Goal: Information Seeking & Learning: Learn about a topic

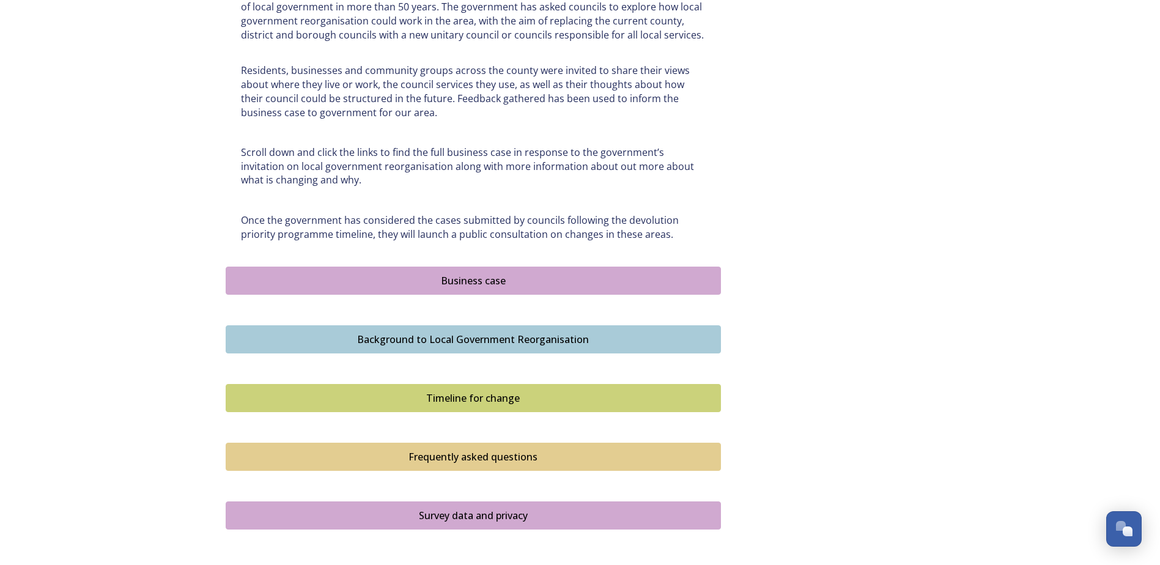
scroll to position [672, 0]
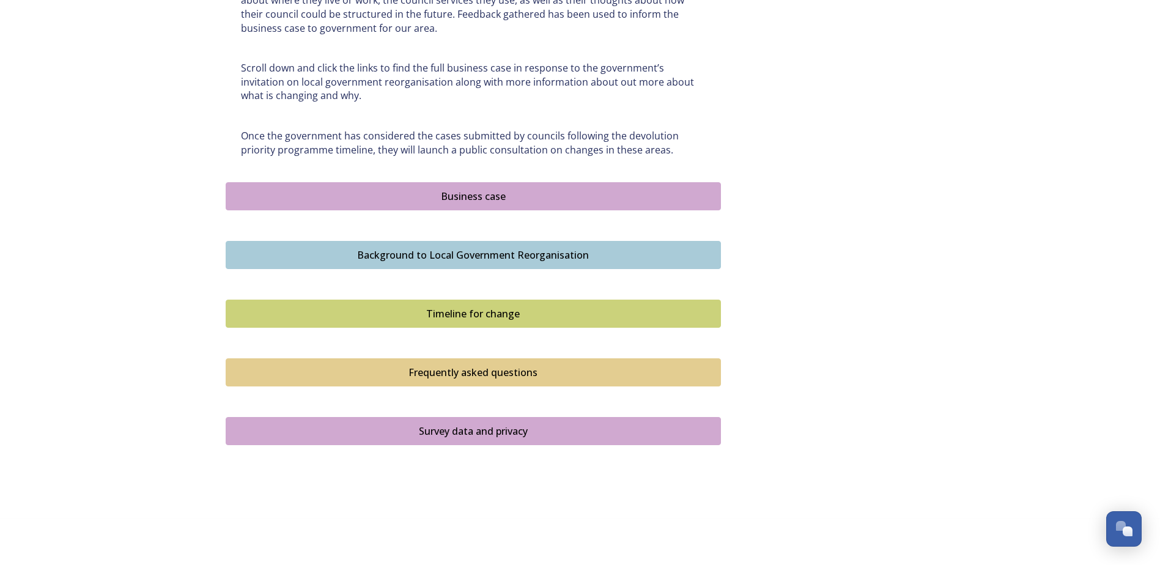
click at [483, 191] on div "Business case" at bounding box center [473, 196] width 482 height 15
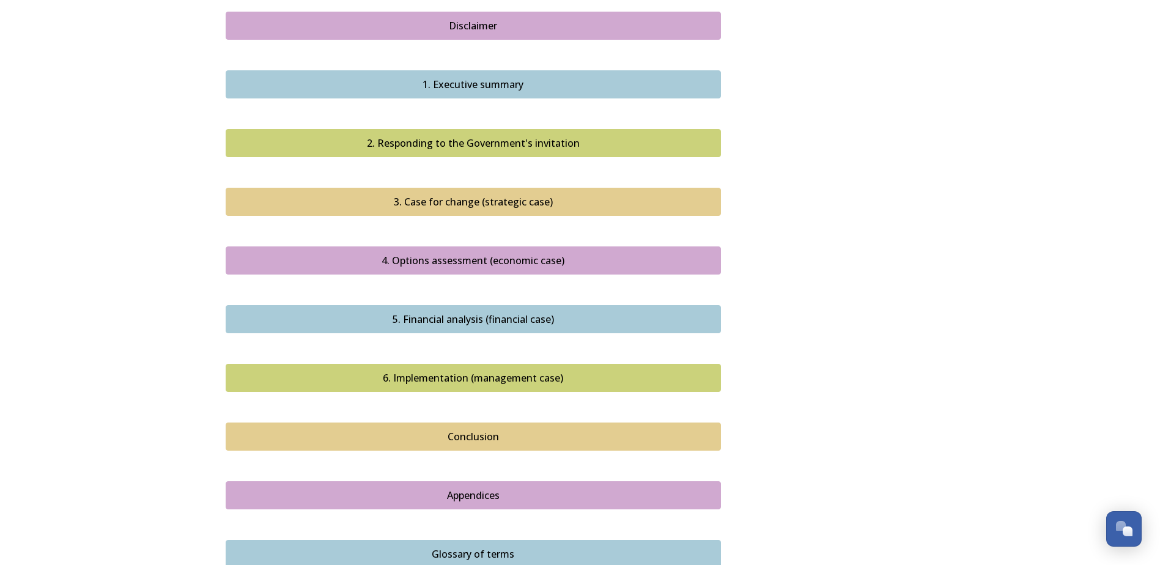
scroll to position [1156, 0]
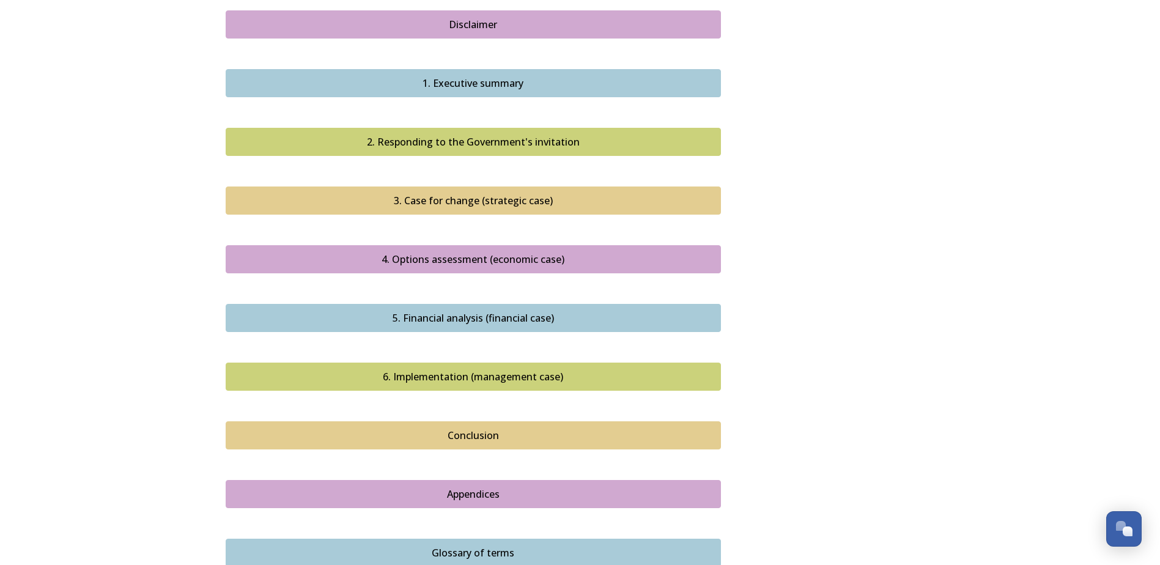
click at [481, 421] on button "Conclusion" at bounding box center [473, 435] width 495 height 28
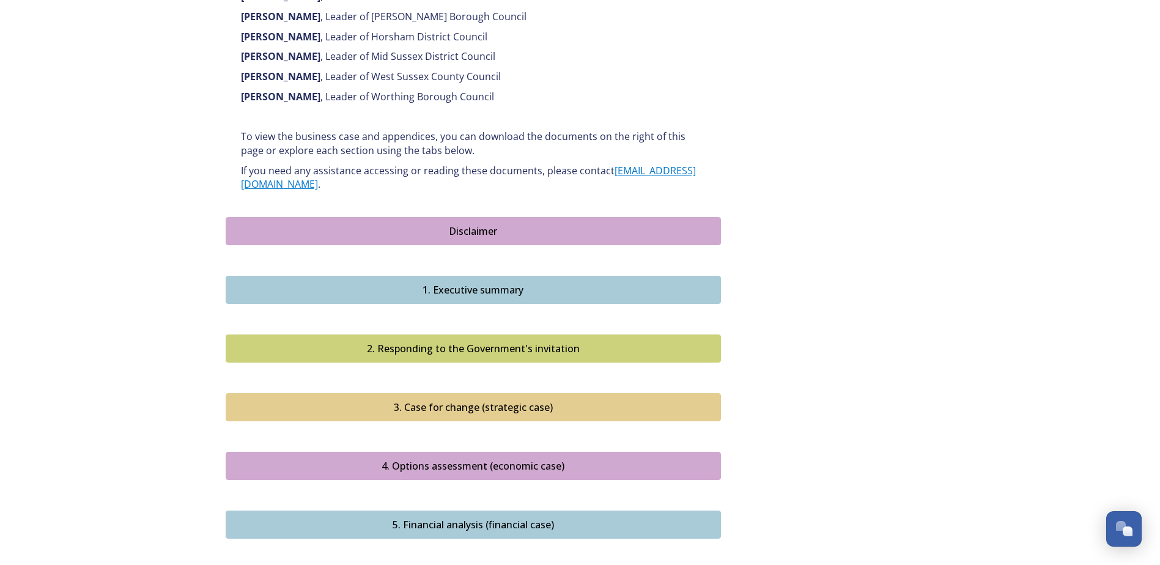
scroll to position [978, 0]
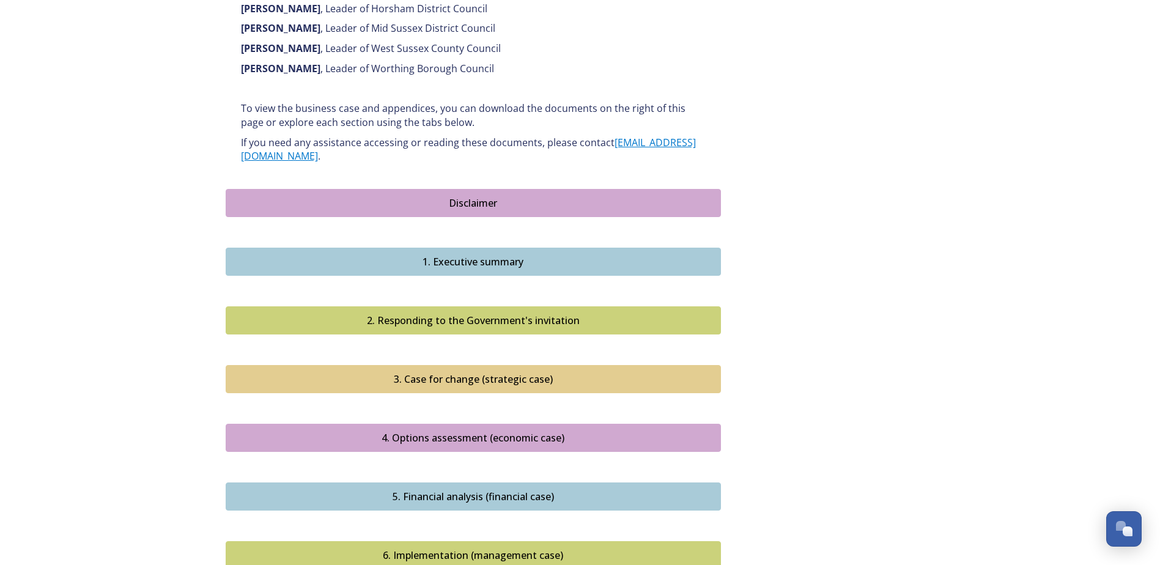
click at [508, 430] on div "4. Options assessment (economic case)" at bounding box center [473, 437] width 482 height 15
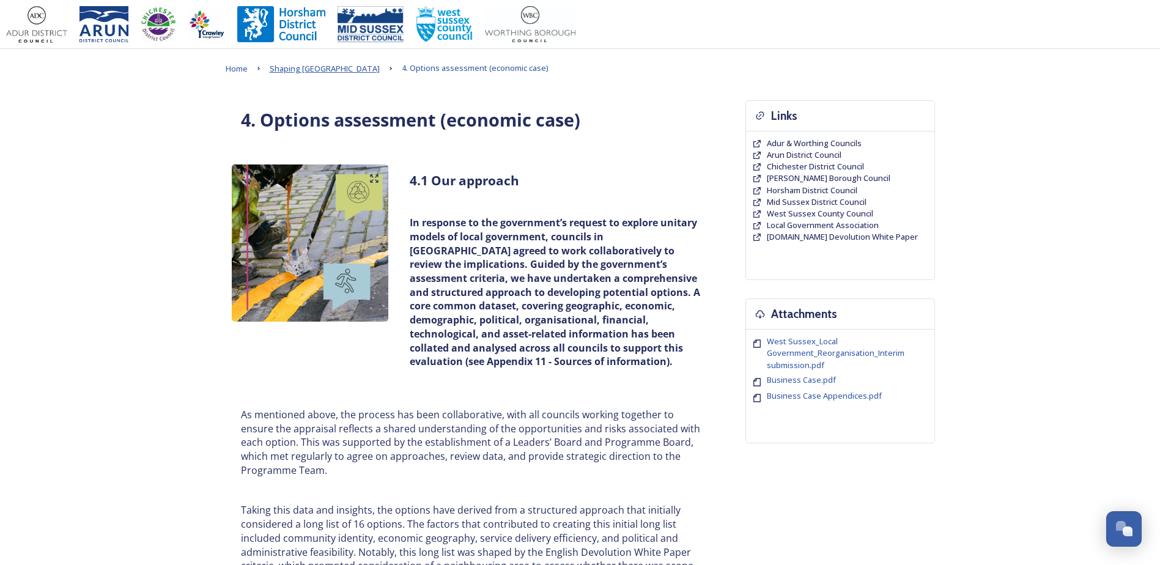
click at [331, 67] on span "Shaping [GEOGRAPHIC_DATA]" at bounding box center [325, 68] width 110 height 11
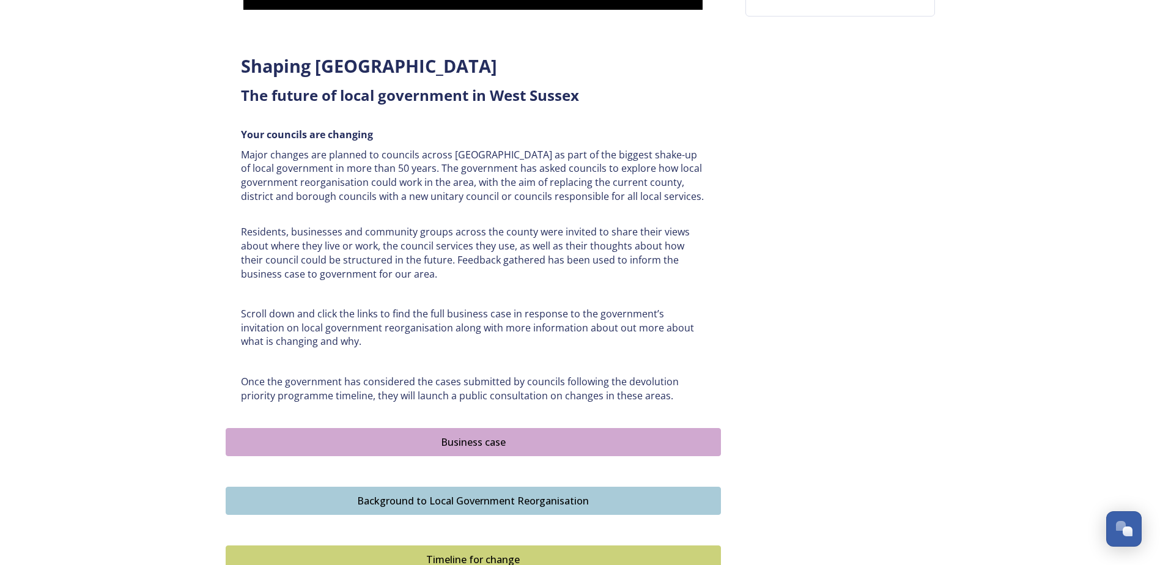
scroll to position [428, 0]
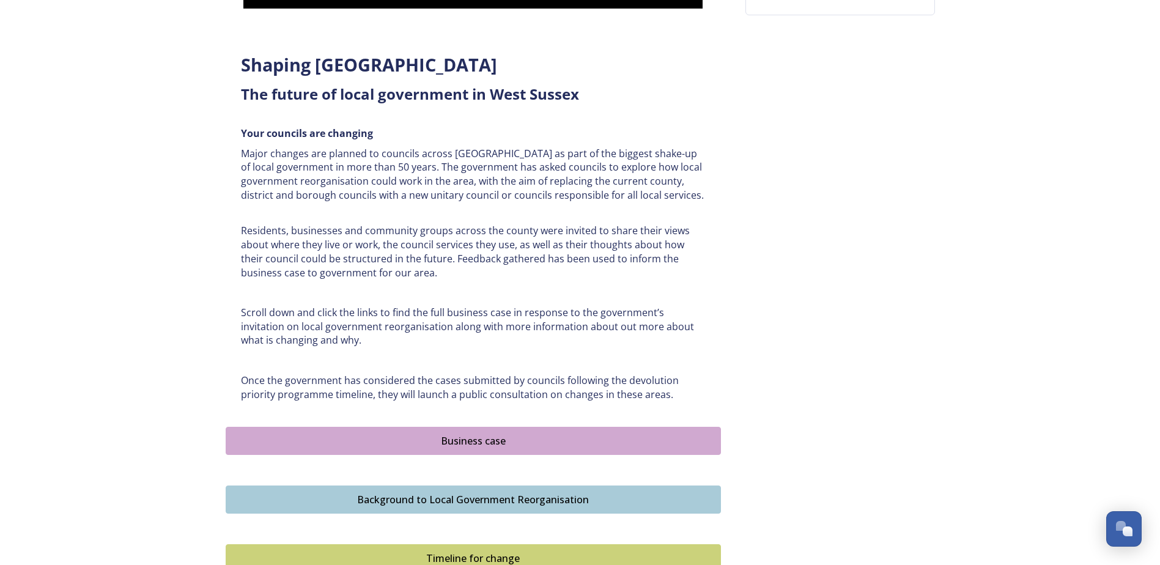
click at [467, 434] on div "Business case" at bounding box center [473, 440] width 482 height 15
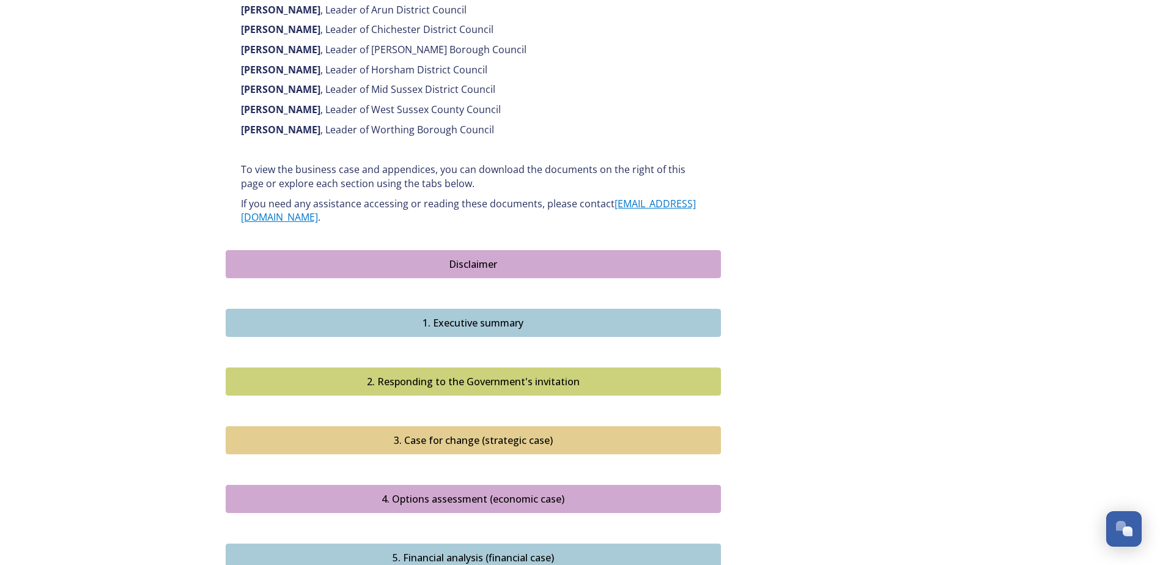
scroll to position [978, 0]
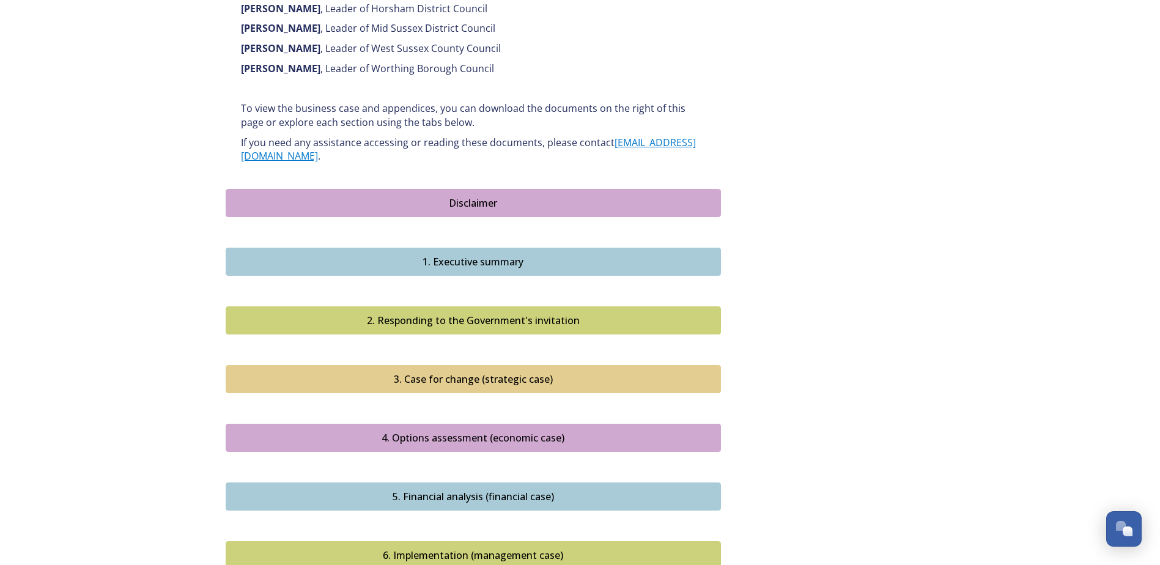
click at [499, 372] on div "3. Case for change (strategic case)" at bounding box center [473, 379] width 482 height 15
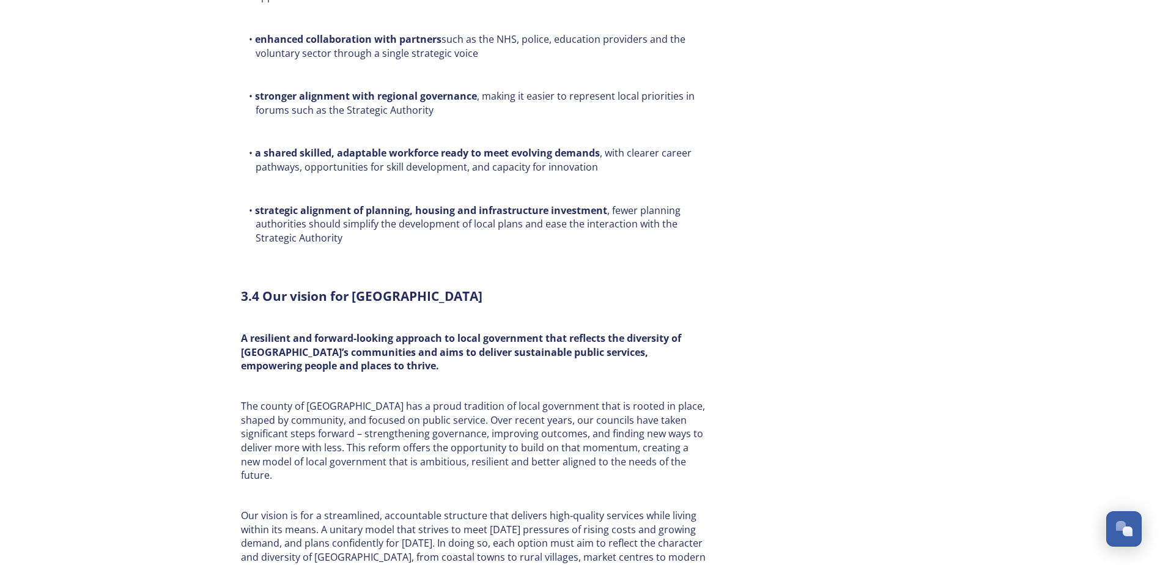
scroll to position [3545, 0]
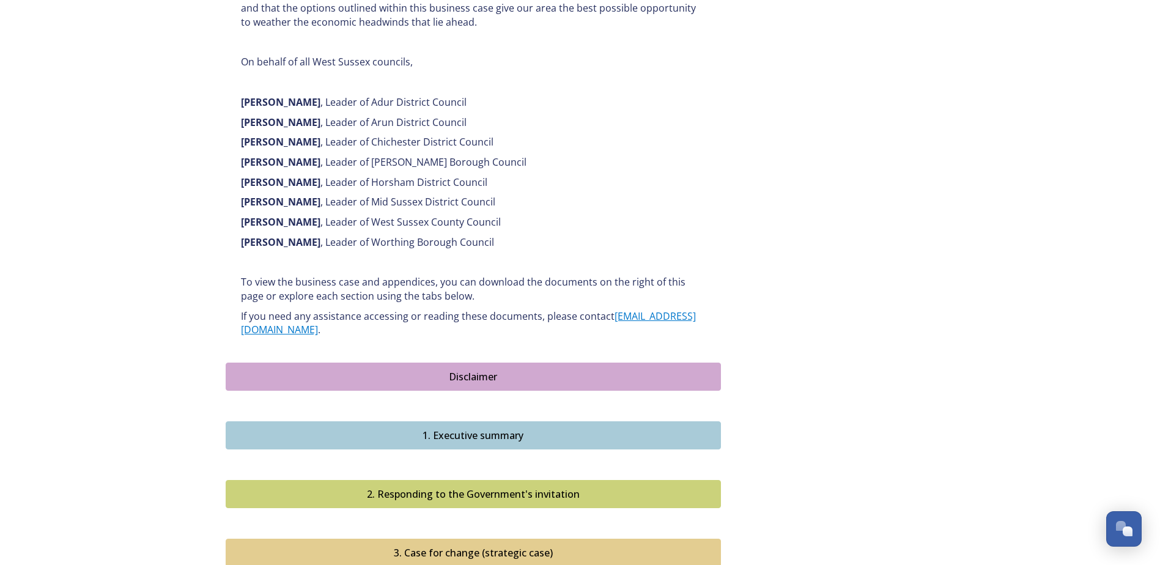
scroll to position [1039, 0]
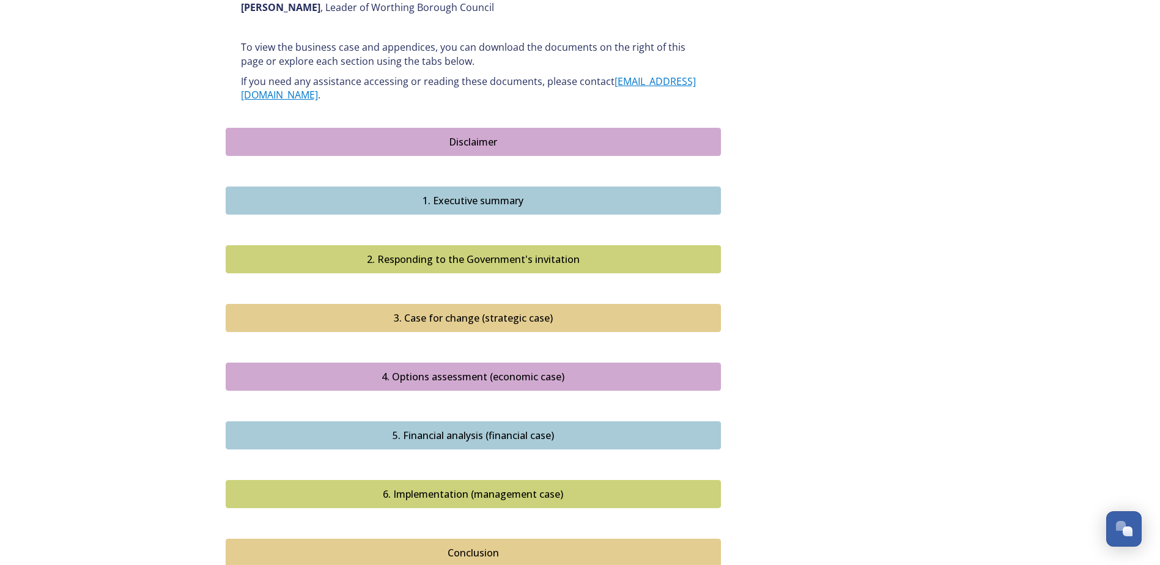
click at [531, 369] on div "4. Options assessment (economic case)" at bounding box center [473, 376] width 482 height 15
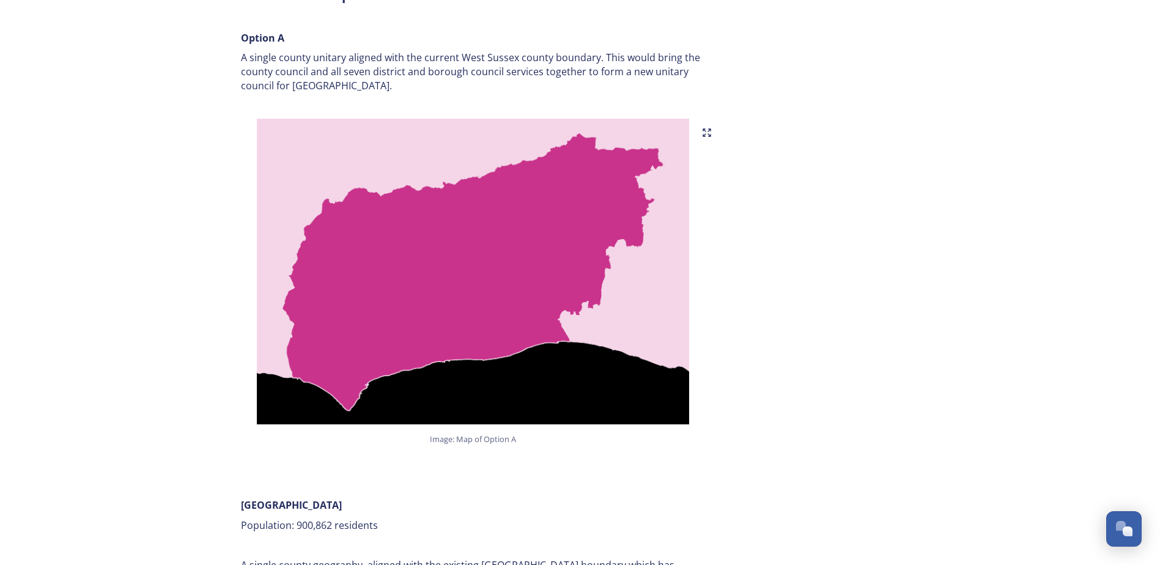
scroll to position [1765, 0]
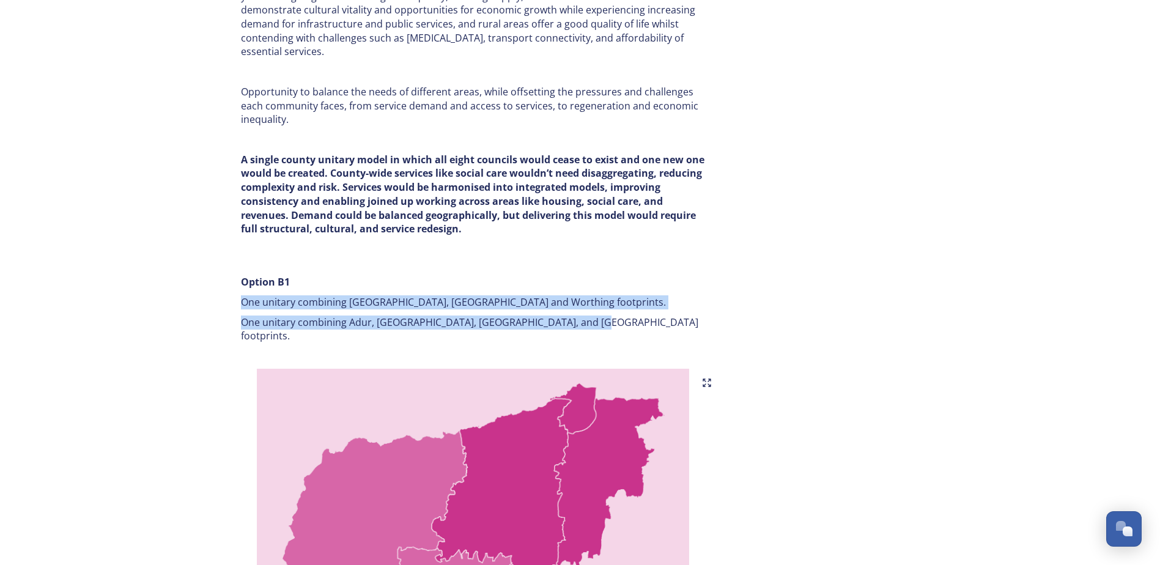
drag, startPoint x: 595, startPoint y: 322, endPoint x: 240, endPoint y: 298, distance: 356.0
click at [240, 298] on div "Option B1 One unitary combining [GEOGRAPHIC_DATA], [GEOGRAPHIC_DATA] and Worthi…" at bounding box center [473, 309] width 483 height 83
copy div "One unitary combining [GEOGRAPHIC_DATA], [GEOGRAPHIC_DATA] and Worthing footpri…"
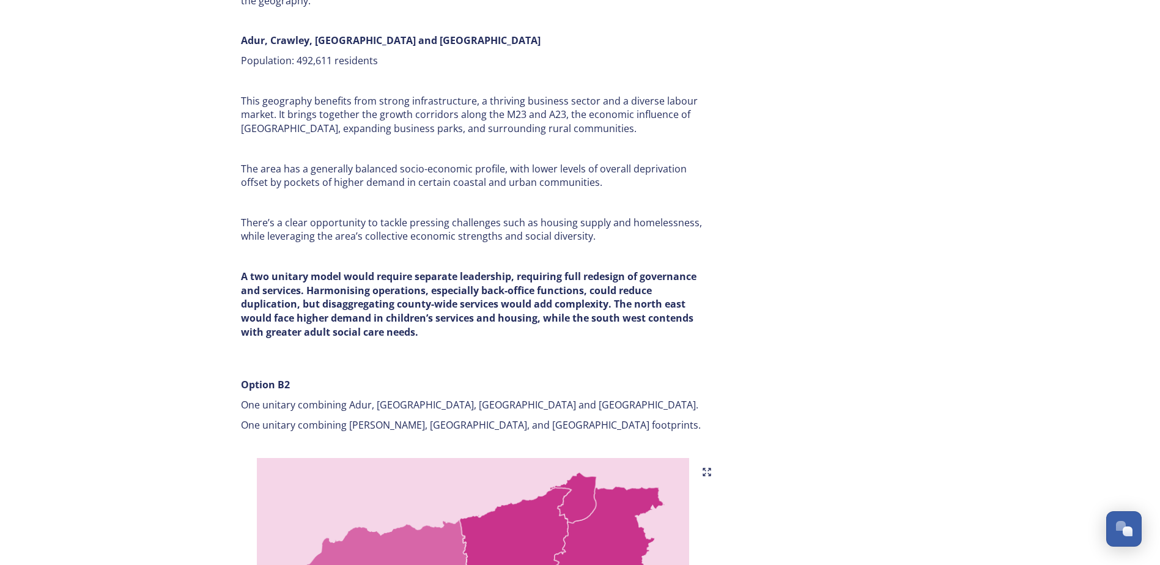
scroll to position [2804, 0]
